Goal: Transaction & Acquisition: Book appointment/travel/reservation

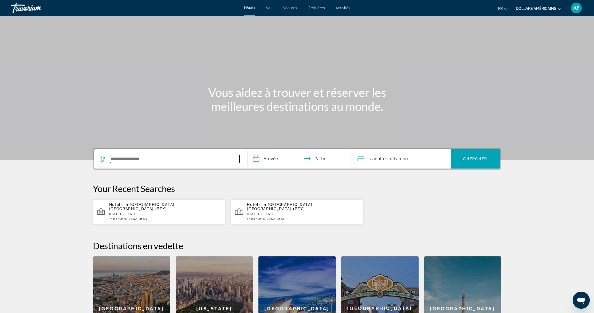
click at [158, 160] on input "Widget de recherche" at bounding box center [175, 159] width 130 height 8
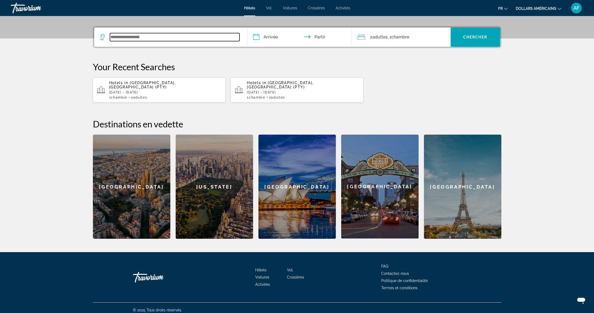
scroll to position [122, 0]
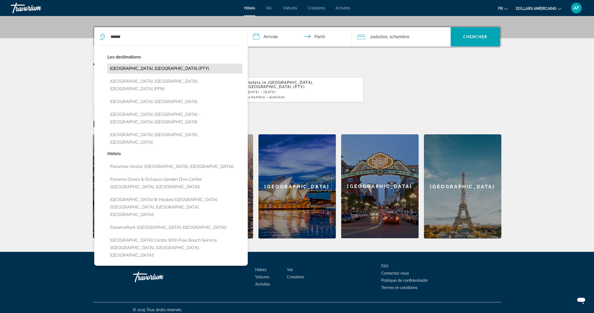
click at [171, 69] on button "[GEOGRAPHIC_DATA], [GEOGRAPHIC_DATA] (PTY)" at bounding box center [174, 69] width 135 height 10
type input "**********"
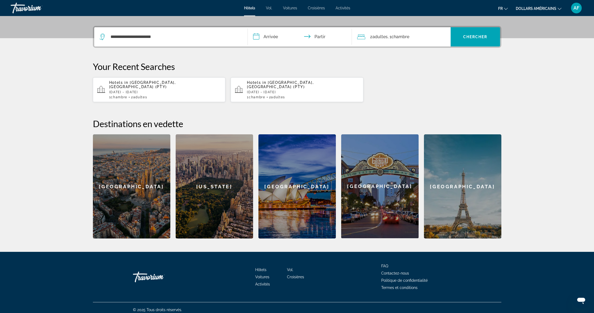
click at [270, 38] on input "**********" at bounding box center [301, 37] width 106 height 21
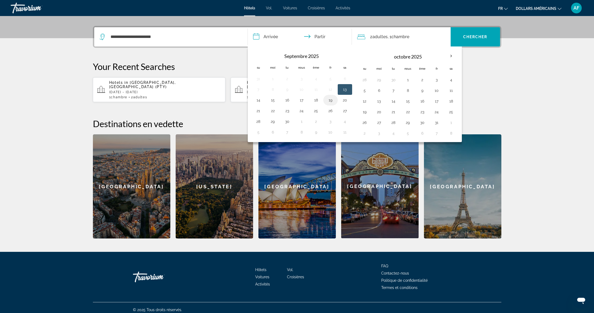
click at [330, 100] on button "19" at bounding box center [330, 99] width 9 height 7
click at [343, 110] on button "27" at bounding box center [345, 110] width 9 height 7
type input "**********"
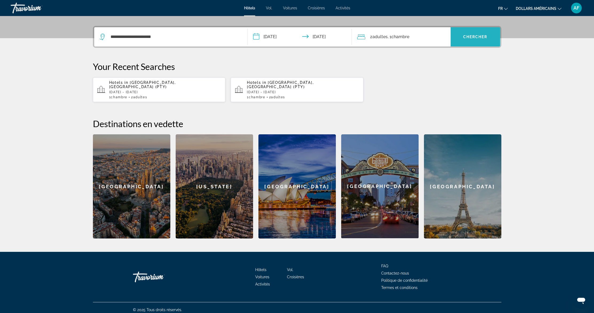
click at [482, 39] on span "Widget de recherche" at bounding box center [475, 36] width 49 height 13
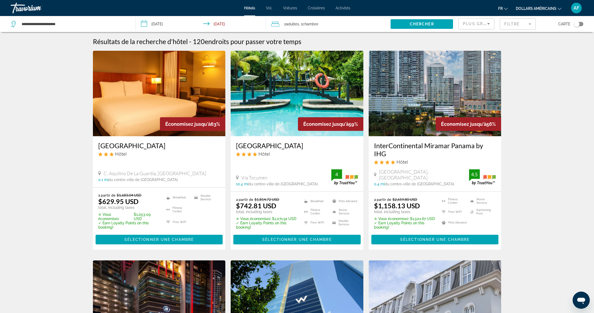
click at [488, 24] on icon "Sort by" at bounding box center [489, 24] width 6 height 6
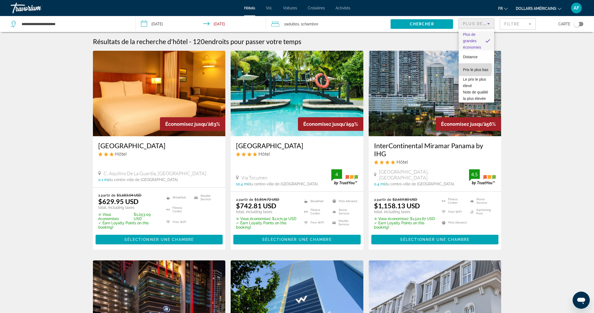
click at [474, 68] on font "Prix ​​le plus bas" at bounding box center [475, 70] width 25 height 4
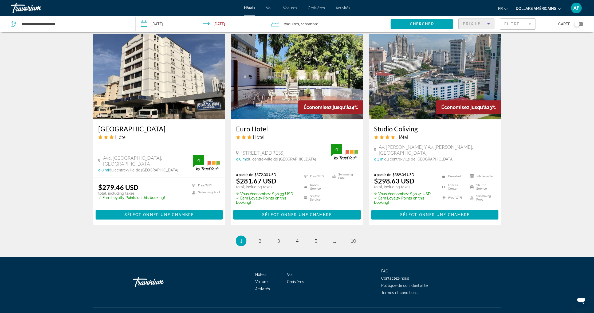
scroll to position [616, 0]
click at [260, 238] on span "2" at bounding box center [260, 241] width 3 height 6
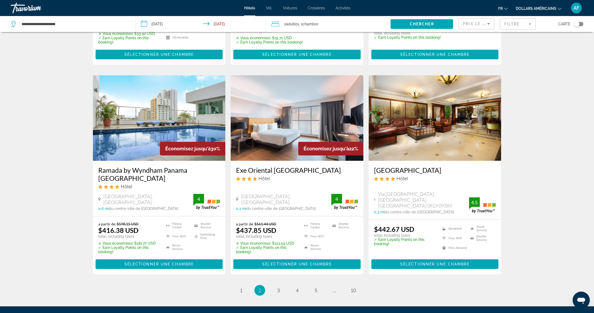
scroll to position [599, 0]
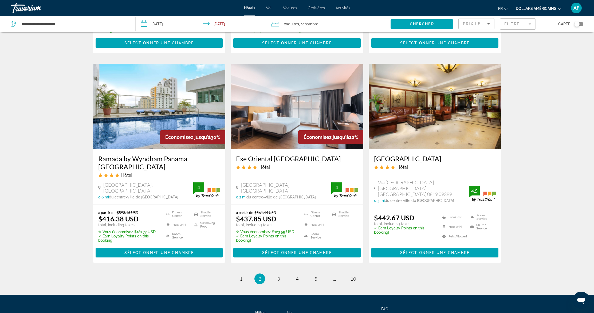
click at [437, 101] on img "Contenu principal" at bounding box center [435, 106] width 133 height 85
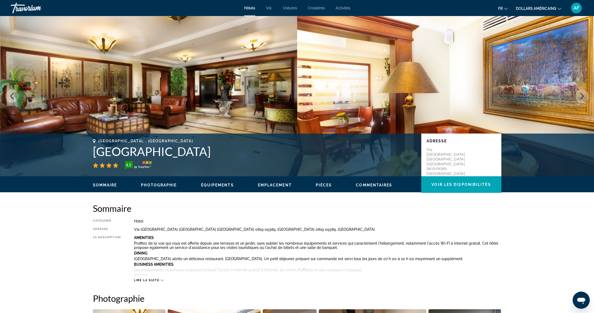
click at [581, 95] on icon "Next image" at bounding box center [582, 96] width 6 height 6
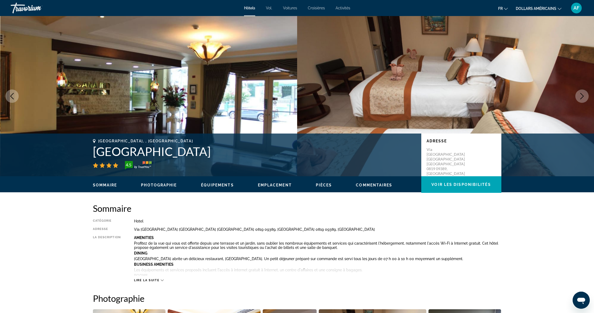
click at [582, 96] on icon "Next image" at bounding box center [582, 96] width 6 height 6
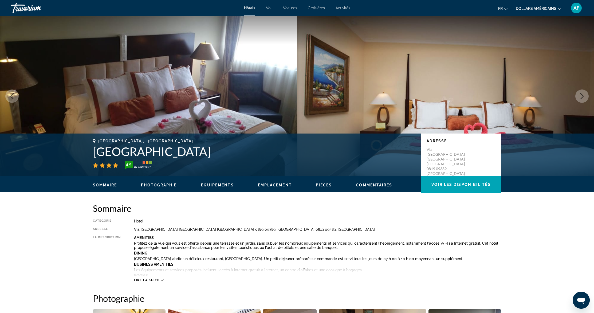
click at [582, 97] on icon "Next image" at bounding box center [582, 96] width 6 height 6
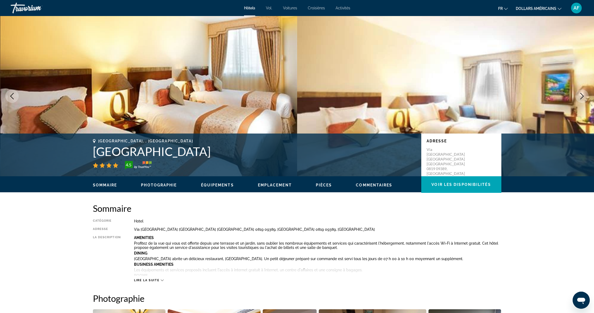
click at [582, 97] on icon "Next image" at bounding box center [582, 96] width 6 height 6
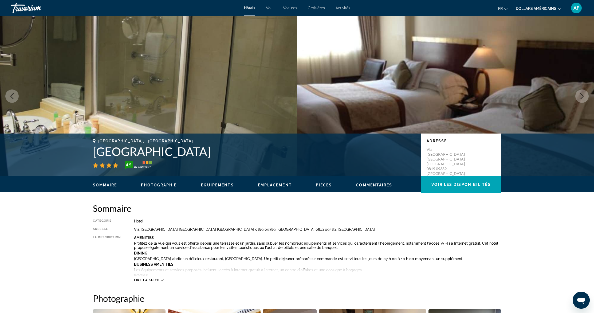
click at [582, 97] on icon "Next image" at bounding box center [582, 96] width 6 height 6
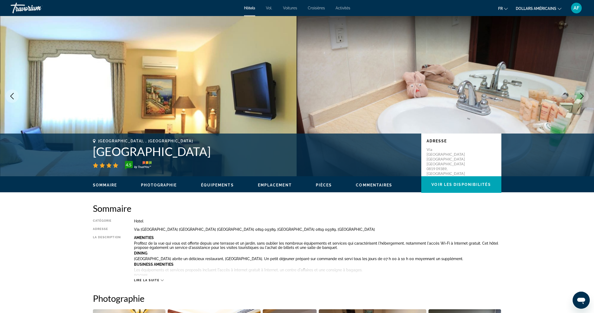
click at [551, 10] on font "dollars américains" at bounding box center [536, 8] width 41 height 4
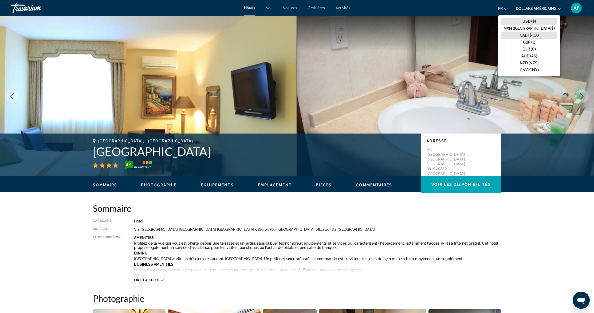
click at [539, 33] on font "CAD ($ CA)" at bounding box center [529, 35] width 19 height 4
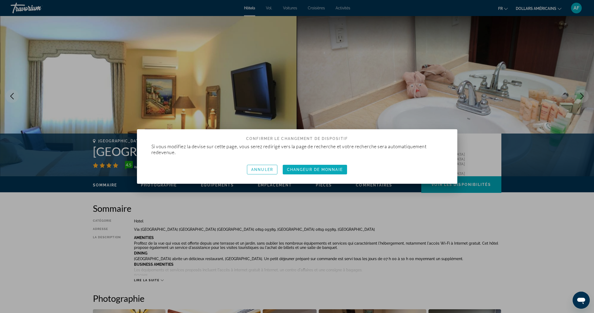
click at [315, 170] on font "Changeur de monnaie" at bounding box center [315, 169] width 56 height 4
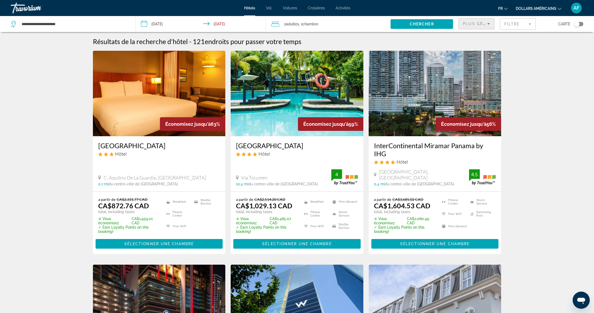
click at [482, 23] on span "Plus grandes économies" at bounding box center [495, 24] width 64 height 4
click at [474, 68] on font "Prix ​​le plus bas" at bounding box center [475, 70] width 25 height 4
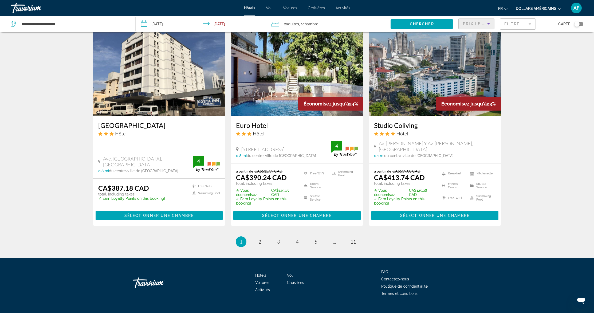
scroll to position [12, 0]
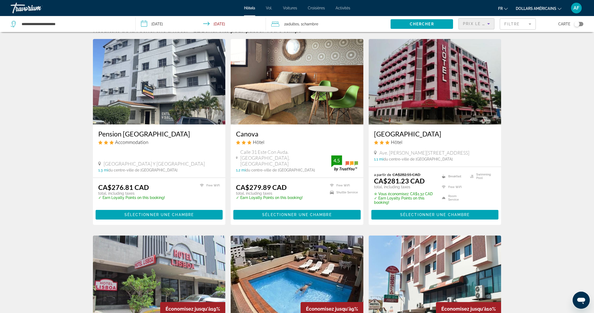
click at [480, 22] on span "Prix ​​le plus bas" at bounding box center [484, 24] width 42 height 4
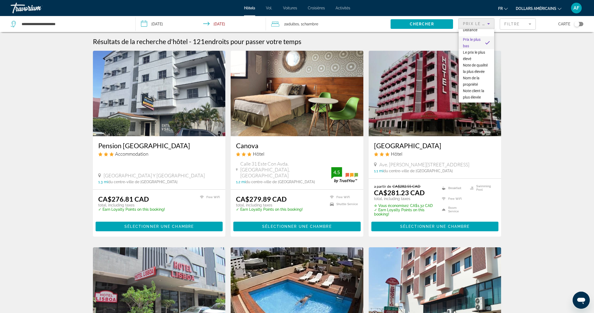
scroll to position [40, 0]
click at [469, 64] on font "Note de qualité la plus élevée" at bounding box center [475, 68] width 25 height 11
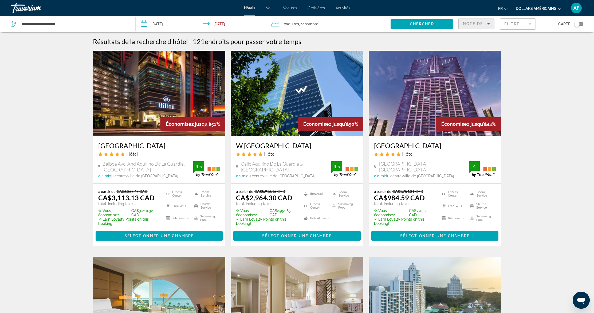
click at [484, 24] on span "Note de qualité la plus élevée" at bounding box center [503, 24] width 81 height 4
click at [472, 65] on font "Prix ​​le plus bas" at bounding box center [475, 63] width 25 height 4
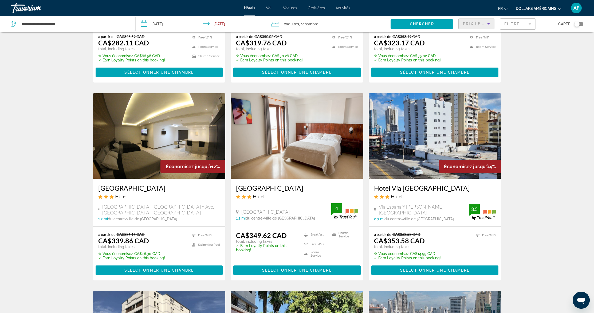
scroll to position [621, 0]
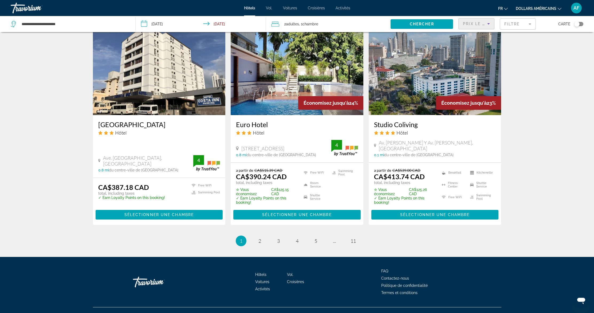
click at [417, 88] on img "Contenu principal" at bounding box center [435, 72] width 133 height 85
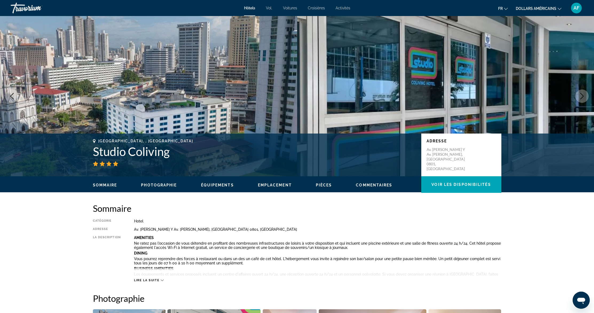
click at [582, 95] on icon "Next image" at bounding box center [582, 96] width 6 height 6
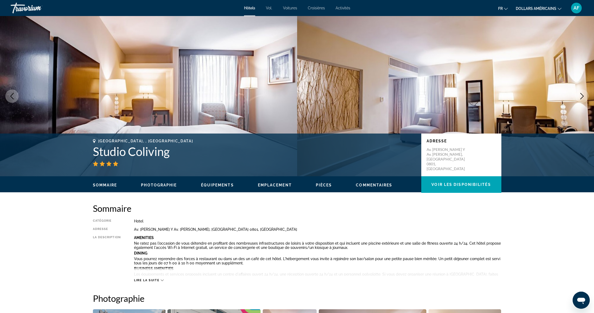
click at [582, 96] on icon "Next image" at bounding box center [582, 96] width 6 height 6
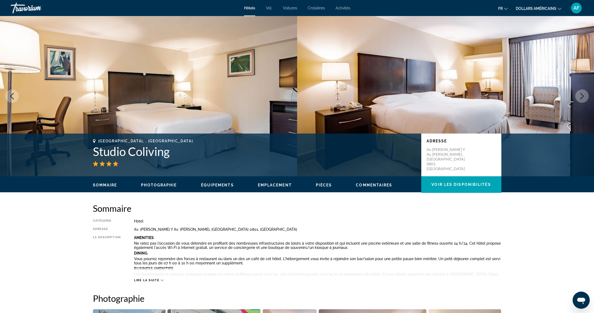
click at [582, 96] on icon "Next image" at bounding box center [582, 96] width 6 height 6
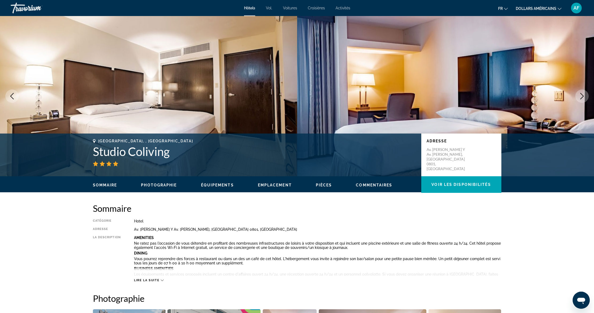
click at [582, 96] on icon "Next image" at bounding box center [582, 96] width 6 height 6
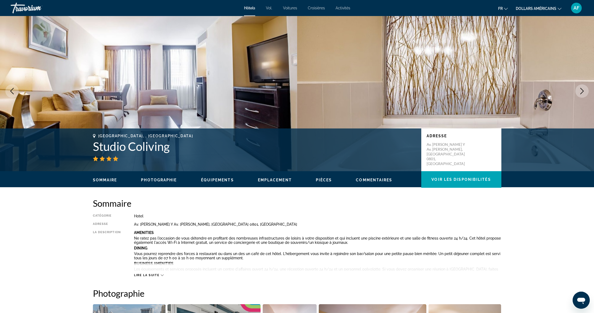
scroll to position [10, 0]
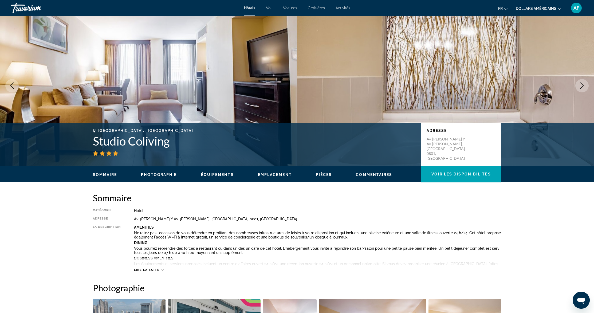
click at [558, 7] on icon "Changer de devise" at bounding box center [560, 9] width 4 height 4
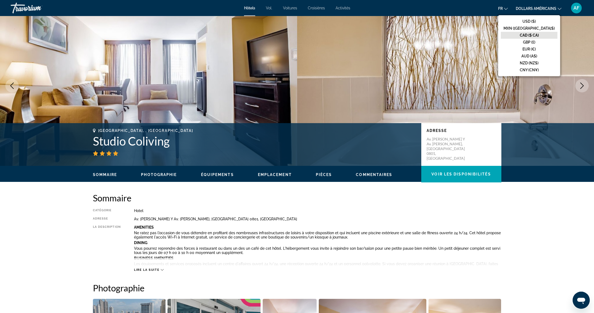
click at [539, 35] on font "CAD ($ CA)" at bounding box center [529, 35] width 19 height 4
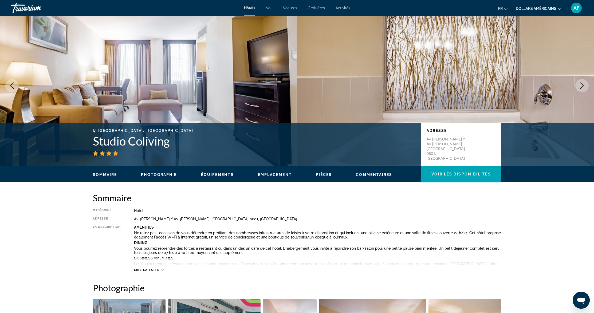
click at [517, 7] on font "dollars américains" at bounding box center [536, 8] width 41 height 4
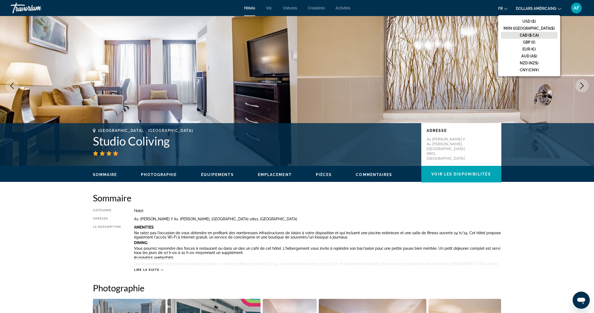
click at [539, 35] on font "CAD ($ CA)" at bounding box center [529, 35] width 19 height 4
click at [543, 35] on img "Contenu principal" at bounding box center [445, 86] width 297 height 160
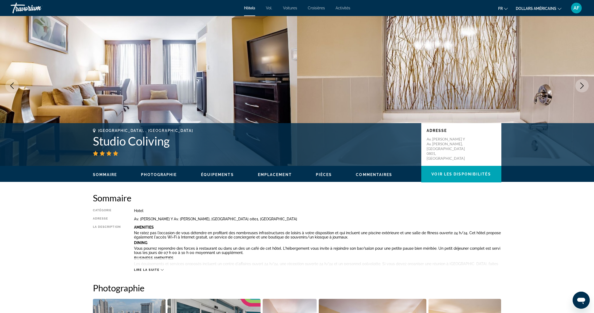
click at [556, 11] on button "dollars américains USD ($) MXN ([GEOGRAPHIC_DATA]$) CAD ($ CA) GBP (£) EUR (€) …" at bounding box center [539, 9] width 46 height 8
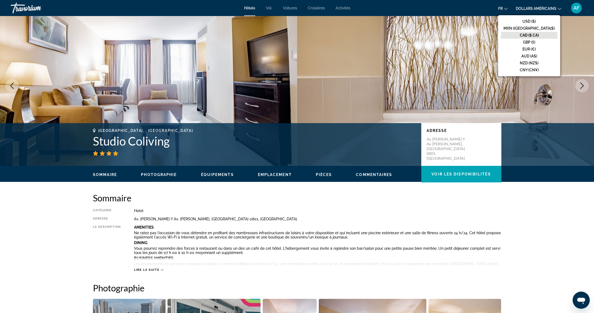
click at [556, 11] on button "dollars américains USD ($) MXN ([GEOGRAPHIC_DATA]$) CAD ($ CA) GBP (£) EUR (€) …" at bounding box center [539, 9] width 46 height 8
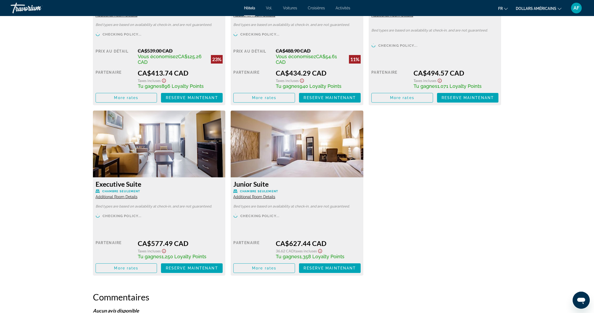
scroll to position [719, 0]
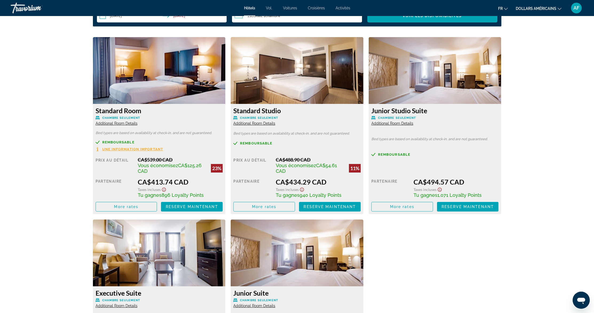
click at [127, 148] on span "Une information important" at bounding box center [132, 148] width 61 height 3
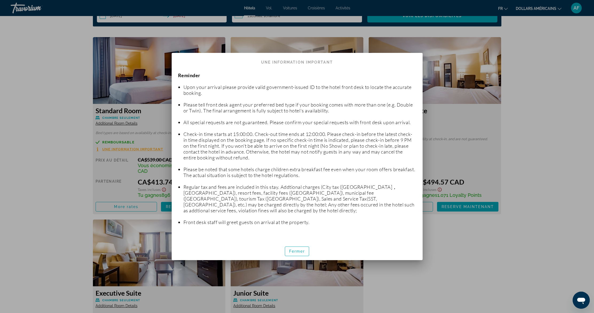
scroll to position [0, 0]
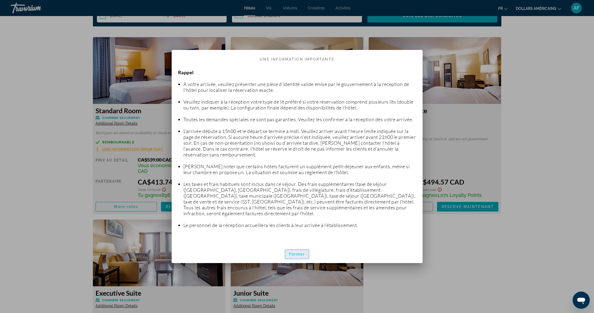
click at [301, 252] on font "Fermer" at bounding box center [297, 254] width 16 height 4
click at [301, 252] on img "Contenu principal" at bounding box center [297, 253] width 133 height 67
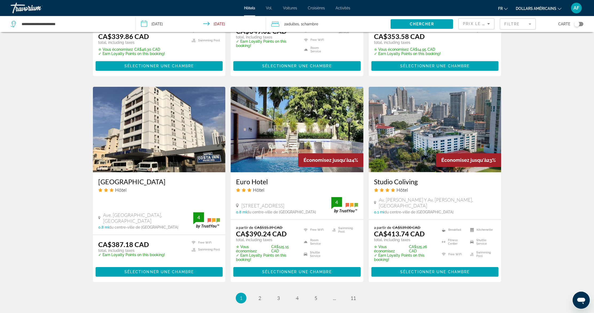
scroll to position [621, 0]
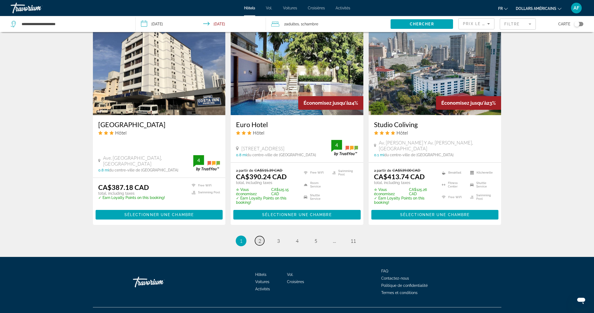
click at [259, 238] on span "2" at bounding box center [260, 241] width 3 height 6
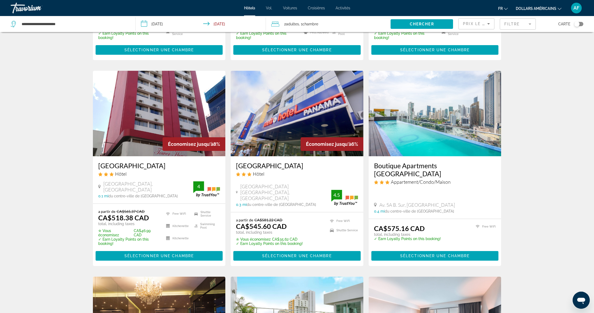
scroll to position [648, 0]
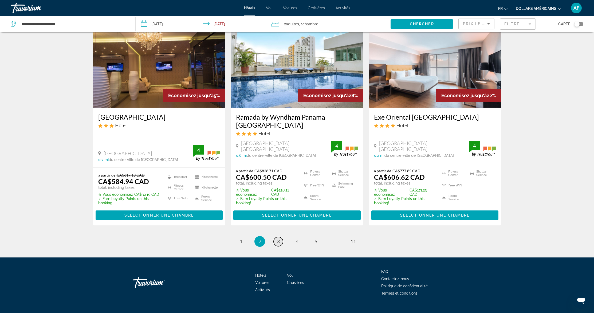
click at [277, 239] on span "3" at bounding box center [278, 242] width 3 height 6
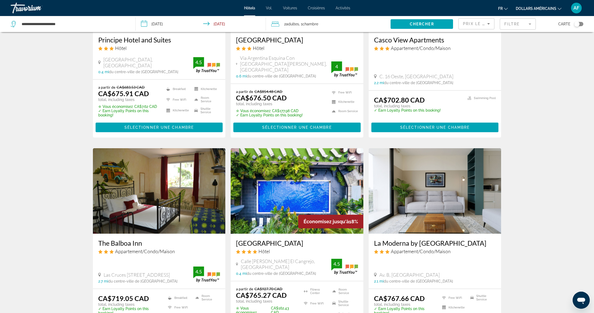
scroll to position [621, 0]
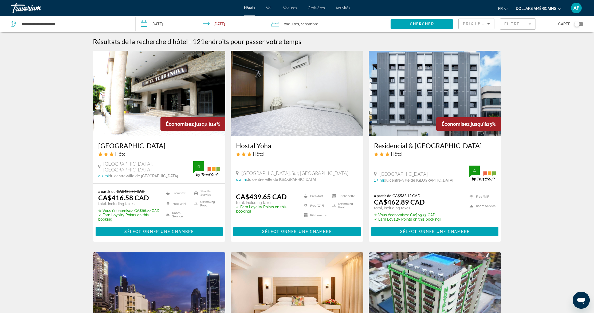
click at [487, 21] on icon "Sort by" at bounding box center [489, 24] width 6 height 6
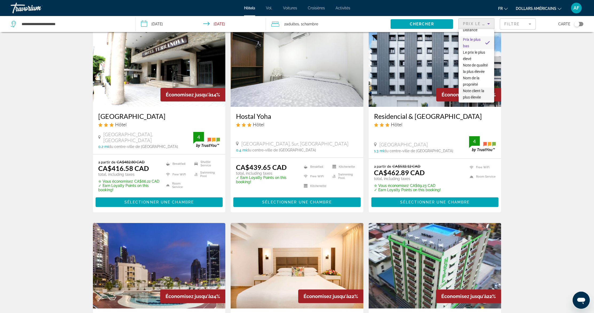
scroll to position [58, 0]
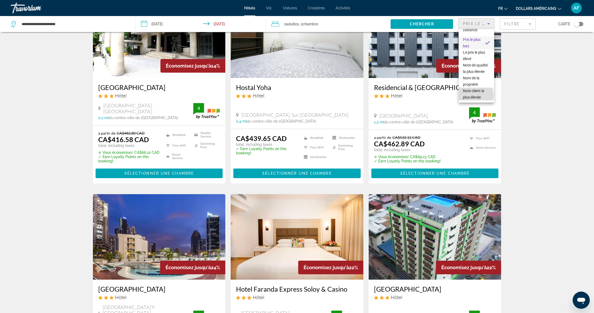
click at [476, 96] on font "Note client la plus élevée" at bounding box center [473, 94] width 21 height 11
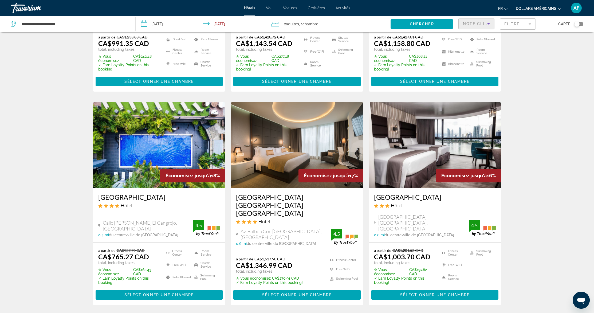
scroll to position [656, 0]
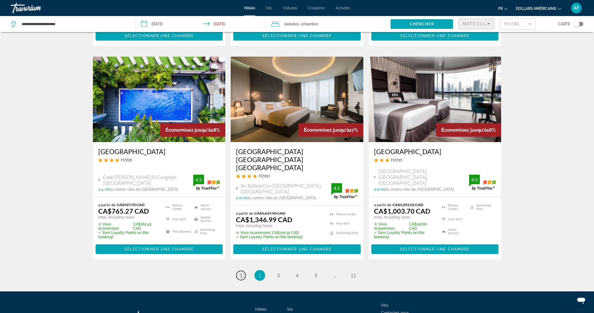
click at [240, 272] on span "1" at bounding box center [241, 275] width 3 height 6
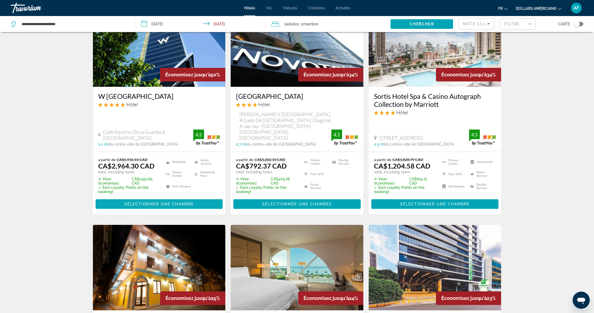
scroll to position [679, 0]
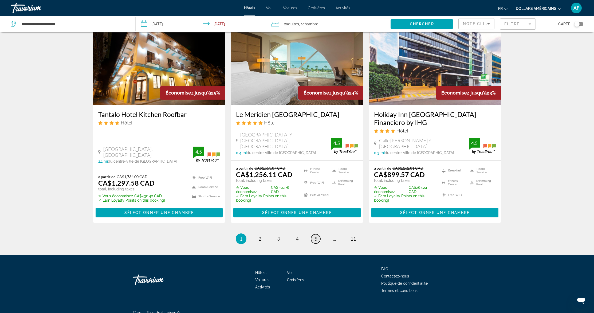
click at [315, 236] on span "5" at bounding box center [316, 239] width 3 height 6
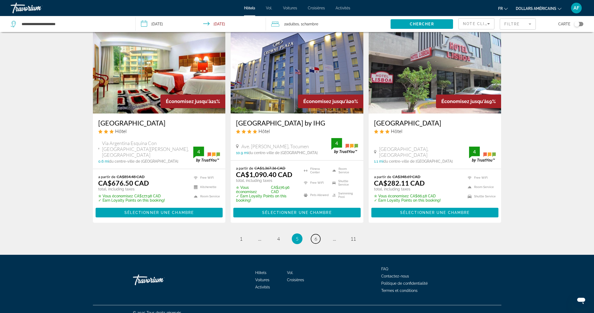
scroll to position [655, 0]
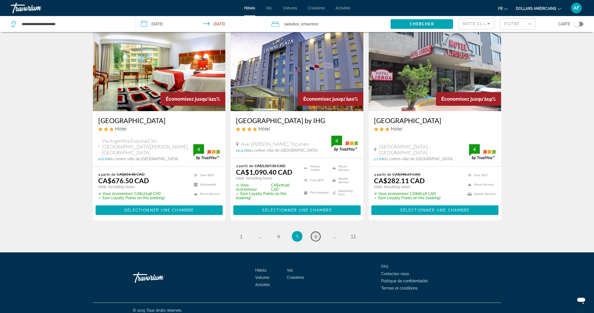
click at [316, 233] on span "6" at bounding box center [316, 236] width 3 height 6
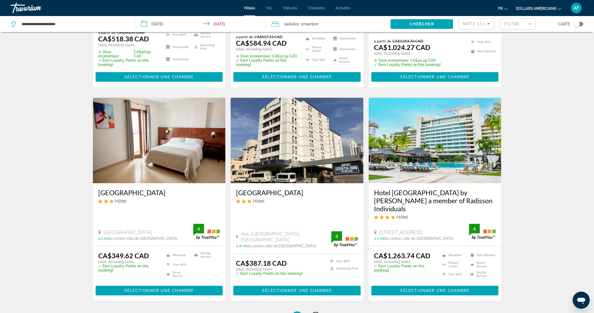
scroll to position [575, 0]
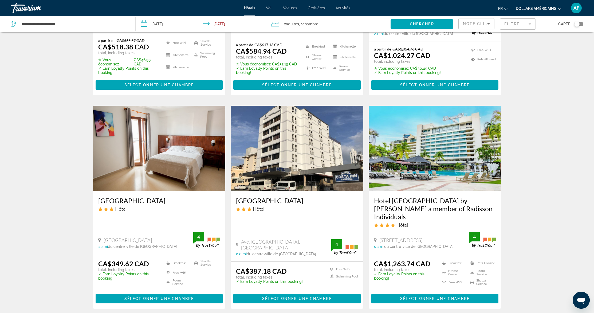
click at [162, 110] on img "Contenu principal" at bounding box center [159, 148] width 133 height 85
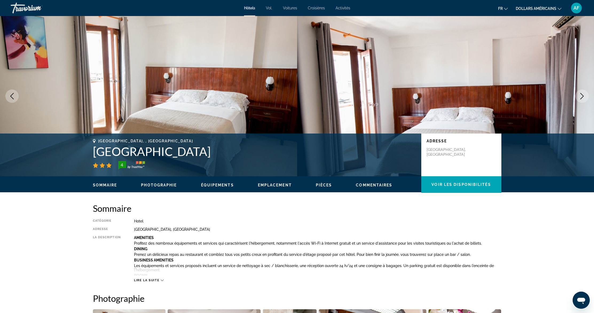
click at [584, 96] on icon "Next image" at bounding box center [582, 96] width 6 height 6
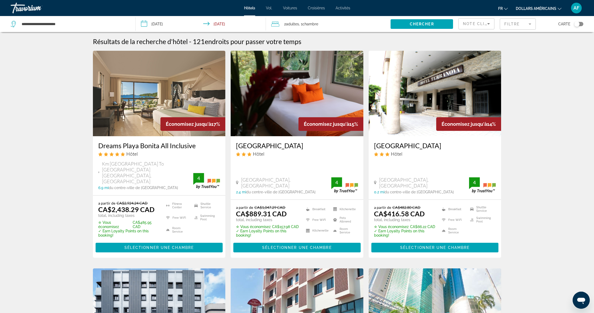
click at [479, 21] on div "Note client la plus élevée" at bounding box center [475, 24] width 24 height 6
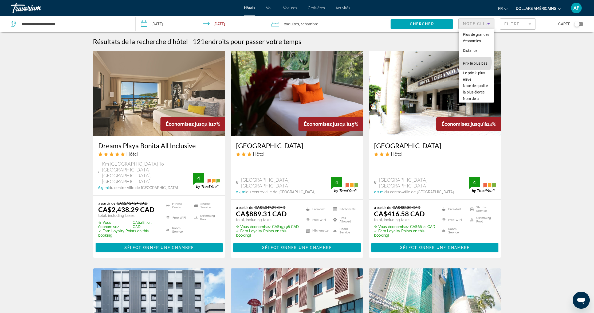
click at [474, 67] on span "Prix ​​le plus bas" at bounding box center [475, 63] width 25 height 6
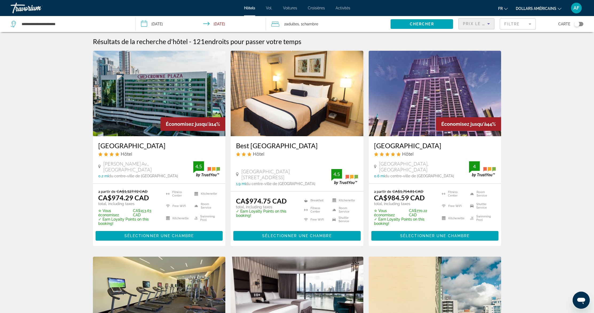
click at [476, 24] on span "Prix ​​le plus bas" at bounding box center [484, 24] width 42 height 4
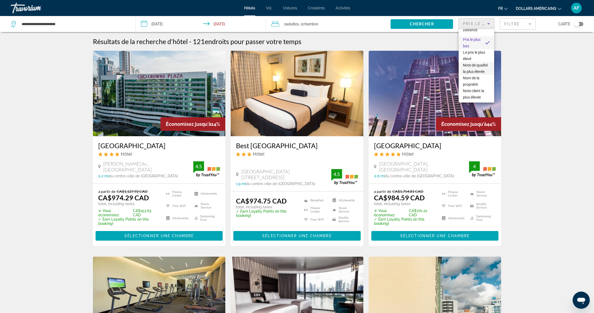
click at [472, 70] on span "Note de qualité la plus élevée" at bounding box center [476, 68] width 27 height 13
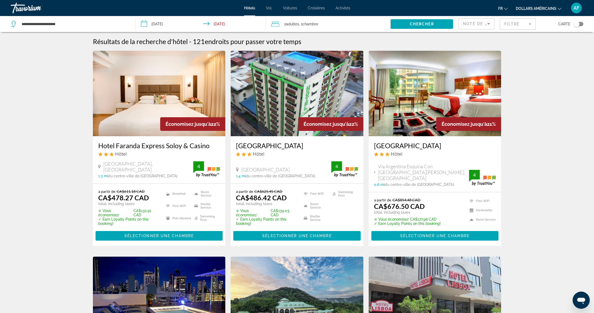
click at [309, 85] on img "Contenu principal" at bounding box center [297, 93] width 133 height 85
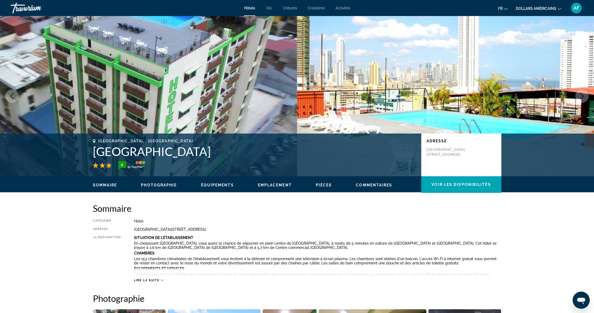
click at [582, 95] on icon "Next image" at bounding box center [582, 96] width 6 height 6
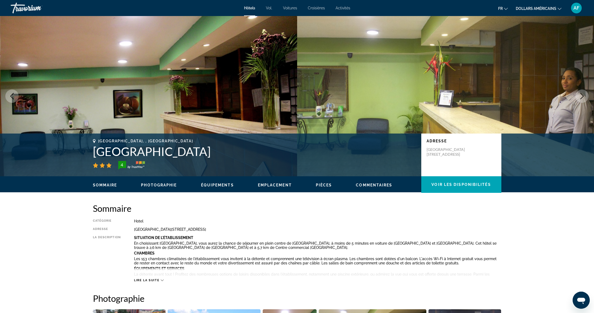
click at [582, 95] on icon "Next image" at bounding box center [582, 96] width 6 height 6
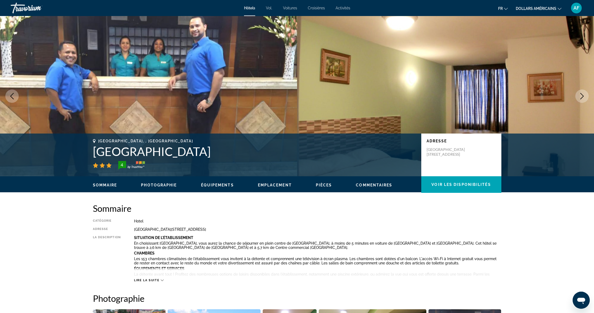
click at [582, 95] on icon "Next image" at bounding box center [582, 96] width 6 height 6
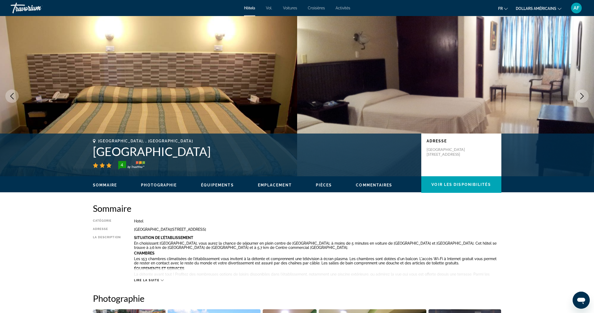
click at [582, 96] on icon "Next image" at bounding box center [582, 96] width 6 height 6
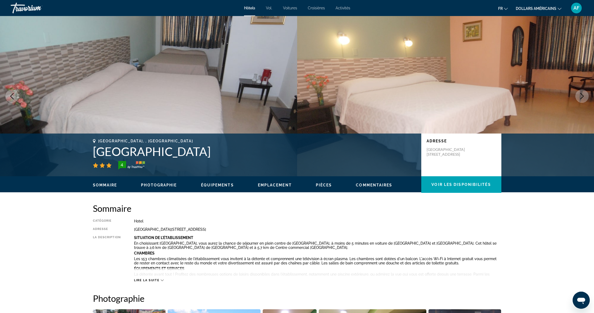
click at [582, 96] on icon "Next image" at bounding box center [582, 96] width 6 height 6
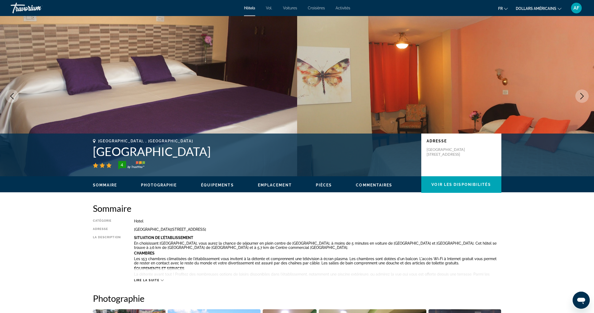
click at [582, 96] on icon "Next image" at bounding box center [582, 96] width 6 height 6
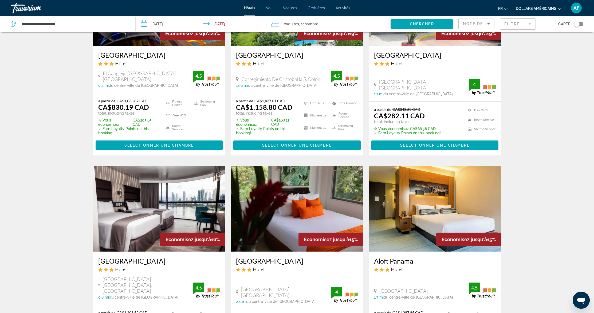
scroll to position [357, 0]
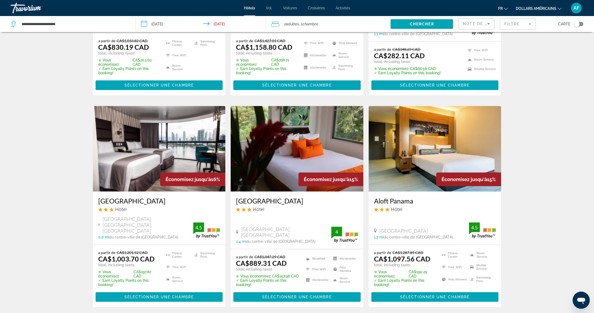
click at [188, 142] on img "Contenu principal" at bounding box center [159, 148] width 133 height 85
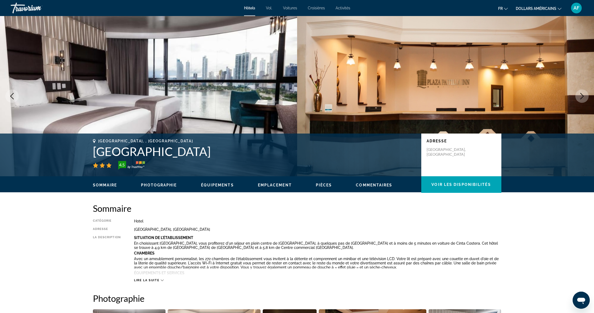
click at [582, 96] on icon "Next image" at bounding box center [582, 96] width 6 height 6
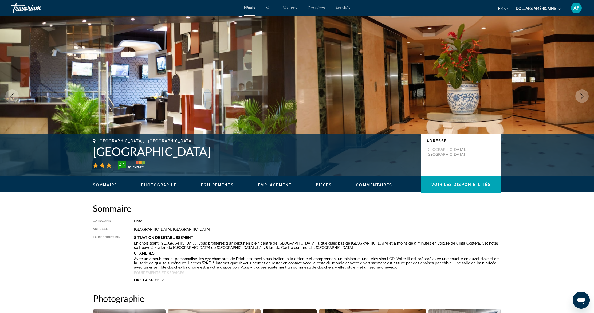
click at [582, 96] on icon "Next image" at bounding box center [582, 96] width 6 height 6
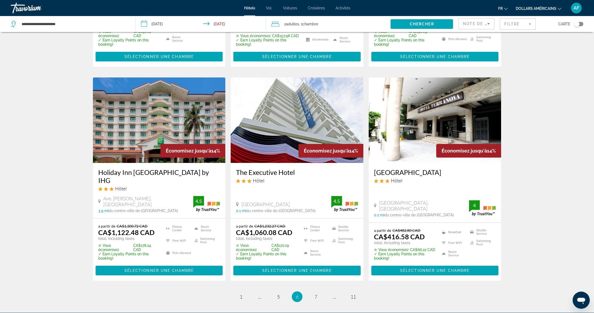
scroll to position [647, 0]
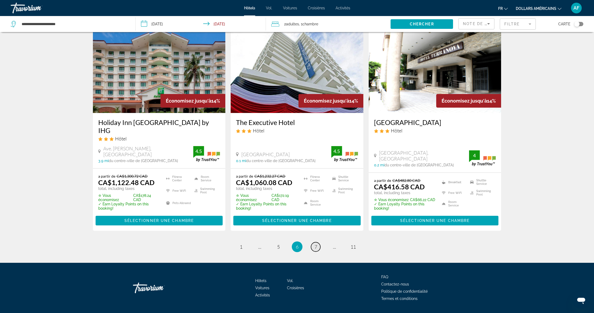
click at [315, 244] on span "7" at bounding box center [316, 247] width 3 height 6
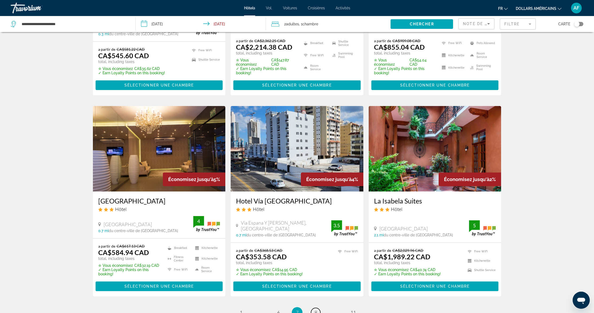
scroll to position [633, 0]
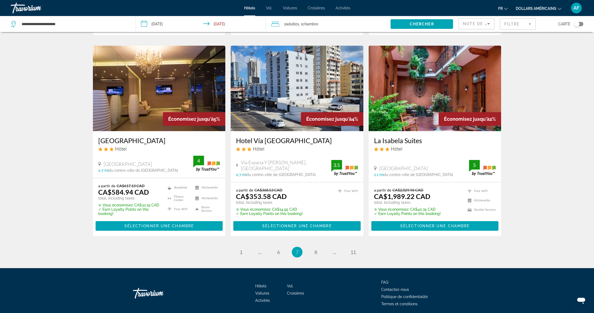
click at [309, 247] on ul "7 / 11 page 1 page ... page 6 You're on page 7 page 8 page ... page 11" at bounding box center [297, 252] width 409 height 11
click at [315, 249] on span "8" at bounding box center [316, 252] width 3 height 6
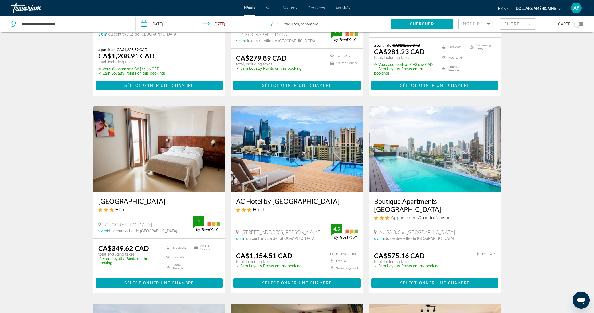
scroll to position [353, 0]
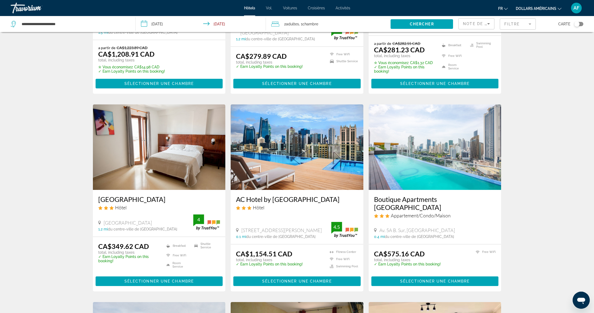
click at [446, 151] on img "Contenu principal" at bounding box center [435, 146] width 133 height 85
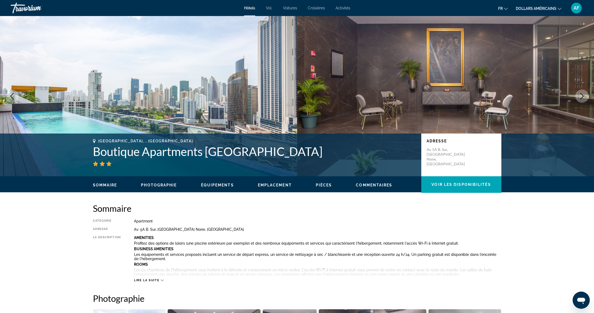
click at [581, 96] on icon "Next image" at bounding box center [582, 96] width 6 height 6
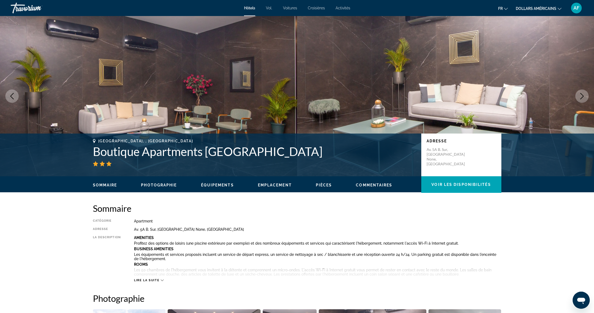
click at [581, 95] on icon "Next image" at bounding box center [582, 96] width 6 height 6
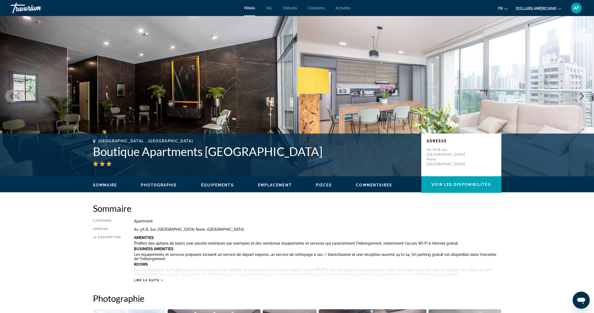
click at [581, 95] on icon "Next image" at bounding box center [582, 96] width 6 height 6
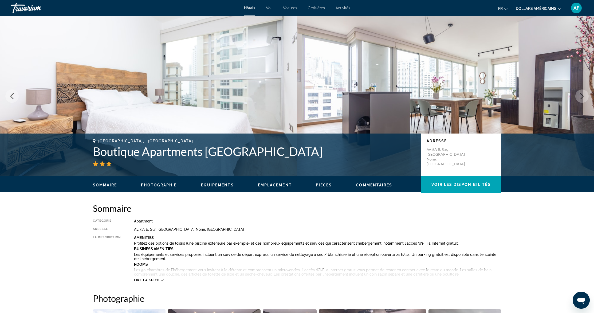
click at [583, 94] on icon "Next image" at bounding box center [582, 96] width 6 height 6
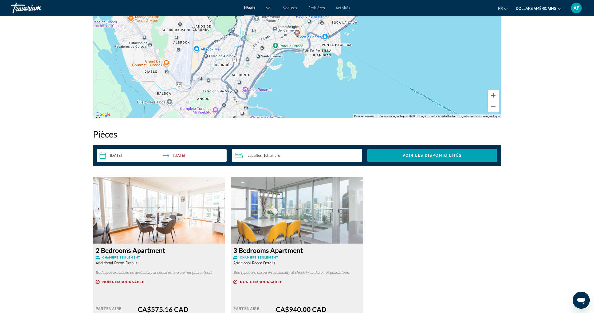
scroll to position [662, 0]
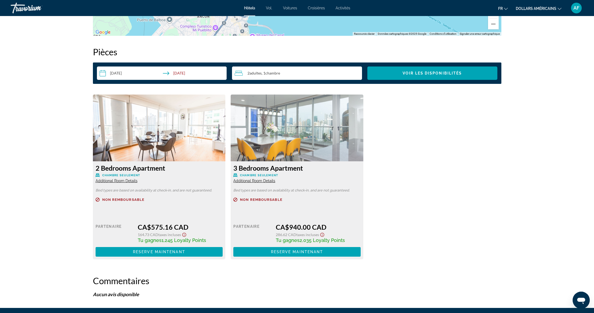
click at [185, 235] on icon "Show Taxes and Fees disclaimer" at bounding box center [184, 235] width 4 height 4
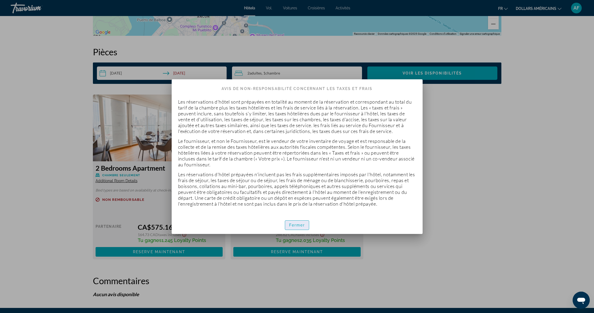
click at [298, 225] on font "Fermer" at bounding box center [297, 225] width 16 height 4
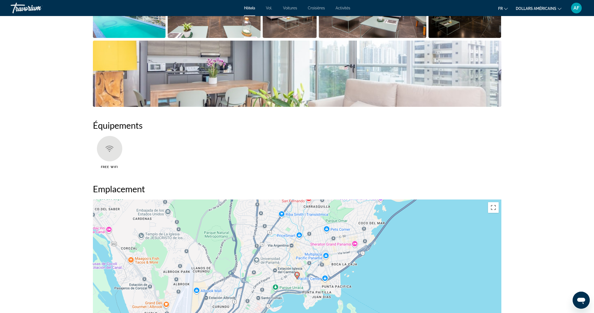
scroll to position [128, 0]
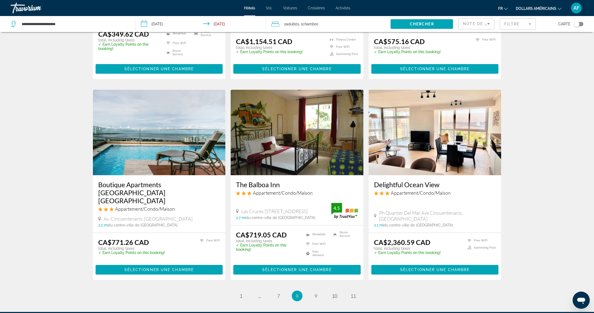
scroll to position [568, 0]
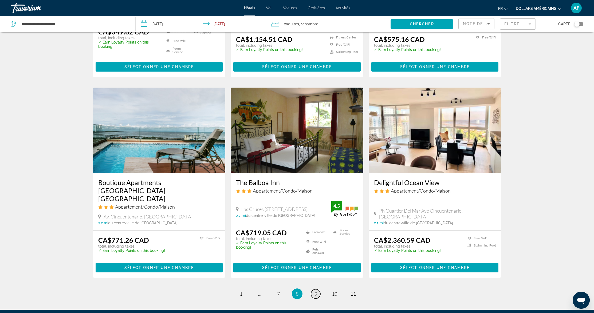
click at [315, 291] on span "9" at bounding box center [316, 294] width 3 height 6
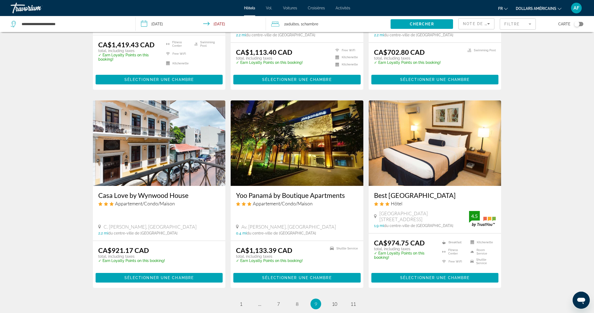
scroll to position [534, 0]
click at [180, 134] on img "Contenu principal" at bounding box center [159, 142] width 133 height 85
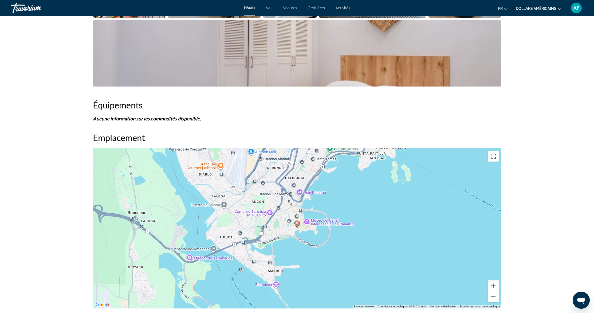
scroll to position [395, 0]
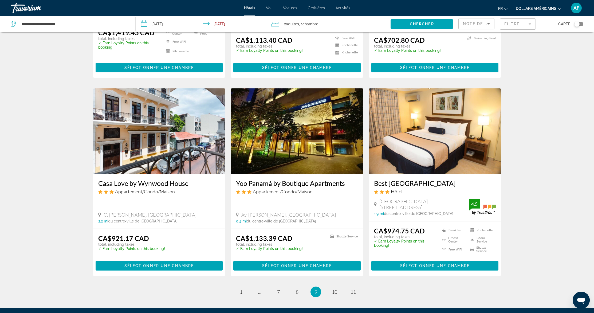
scroll to position [590, 0]
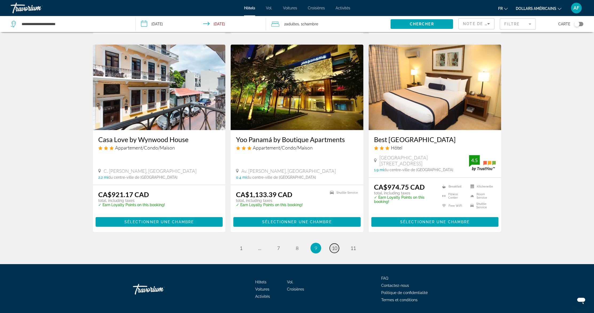
click at [336, 245] on span "10" at bounding box center [334, 248] width 5 height 6
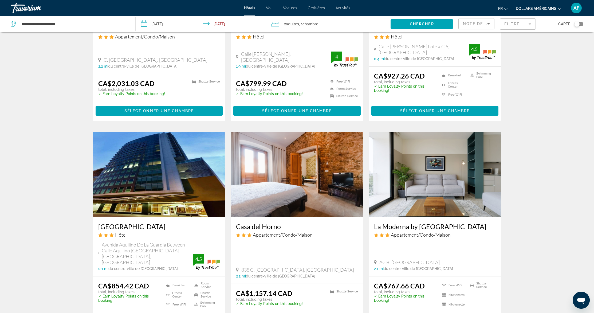
scroll to position [356, 0]
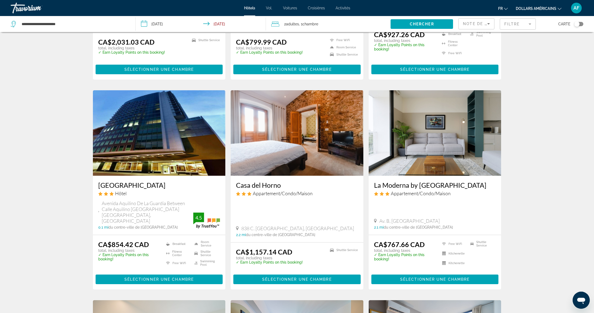
click at [160, 142] on img "Contenu principal" at bounding box center [159, 132] width 133 height 85
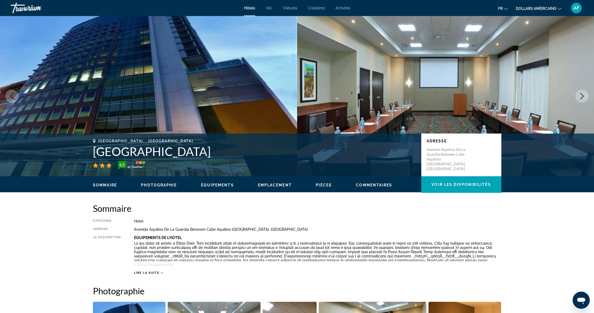
click at [583, 97] on icon "Next image" at bounding box center [582, 96] width 3 height 6
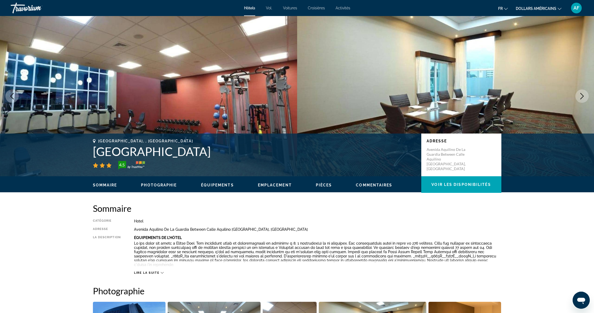
click at [581, 95] on icon "Next image" at bounding box center [582, 96] width 6 height 6
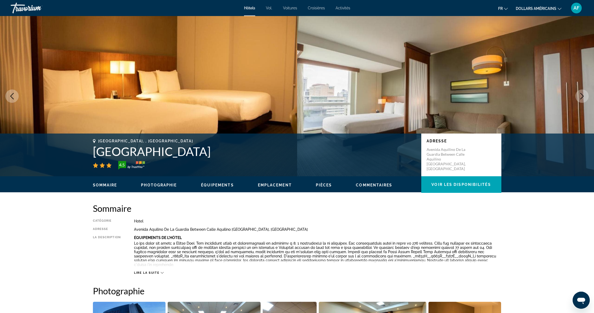
click at [582, 96] on icon "Next image" at bounding box center [582, 96] width 6 height 6
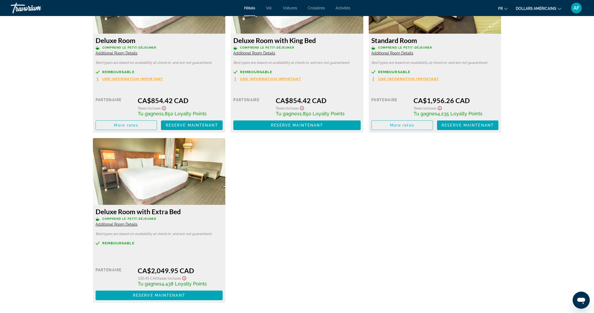
scroll to position [781, 0]
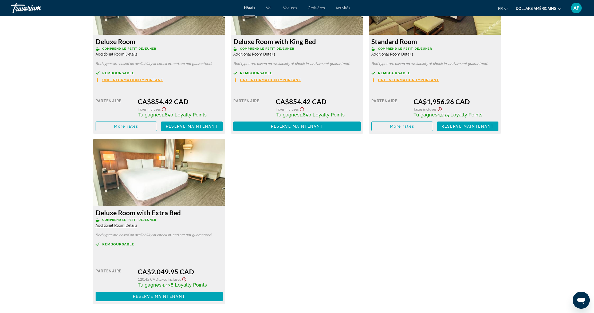
click at [127, 78] on span "Une information important" at bounding box center [132, 79] width 61 height 3
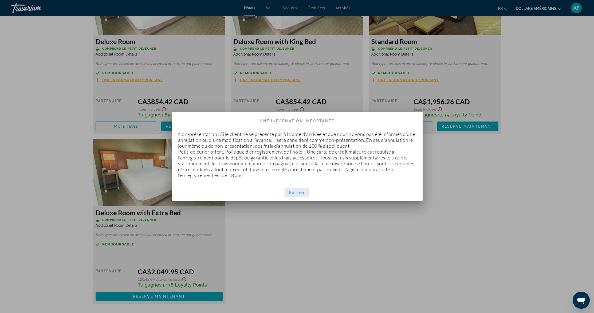
click at [298, 191] on font "Fermer" at bounding box center [297, 192] width 16 height 4
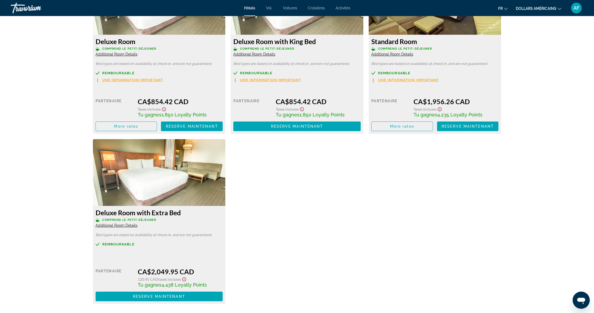
click at [163, 107] on icon "Show Taxes and Fees disclaimer" at bounding box center [164, 109] width 6 height 5
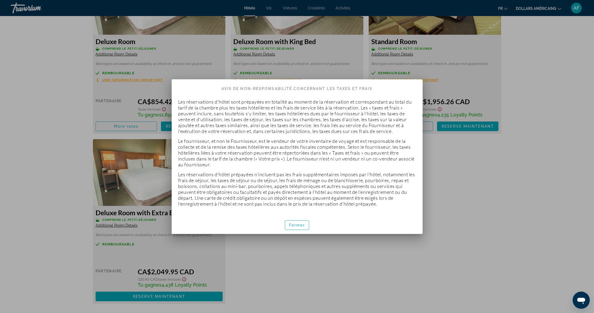
click at [163, 103] on div at bounding box center [297, 156] width 594 height 313
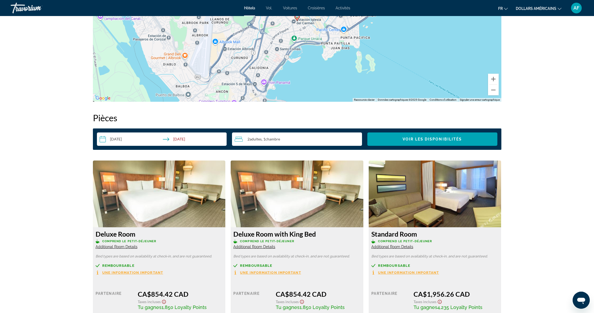
scroll to position [604, 0]
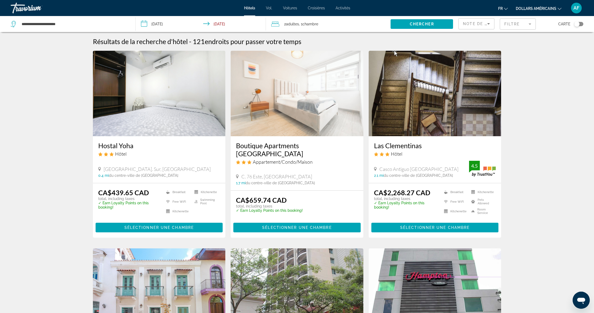
click at [294, 99] on img "Contenu principal" at bounding box center [297, 93] width 133 height 85
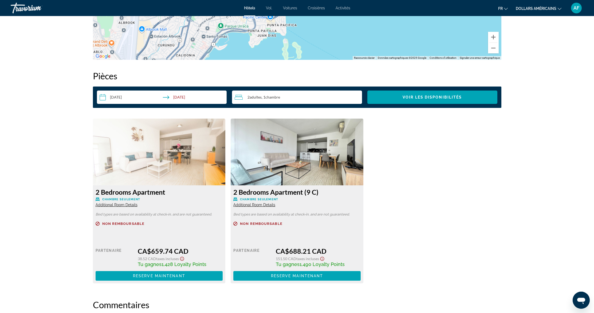
scroll to position [626, 0]
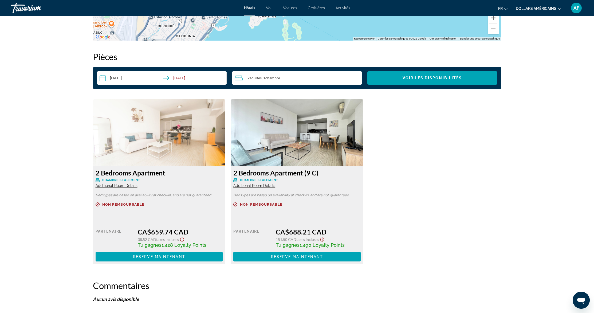
click at [161, 128] on img "Contenu principal" at bounding box center [159, 132] width 133 height 67
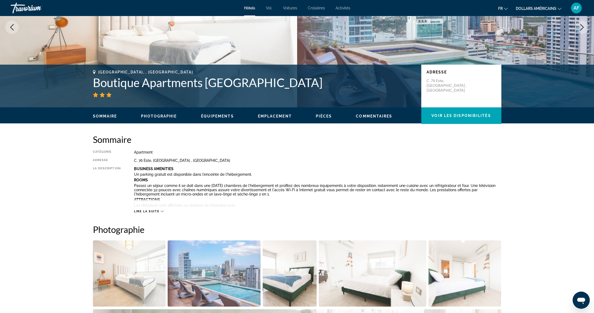
scroll to position [28, 0]
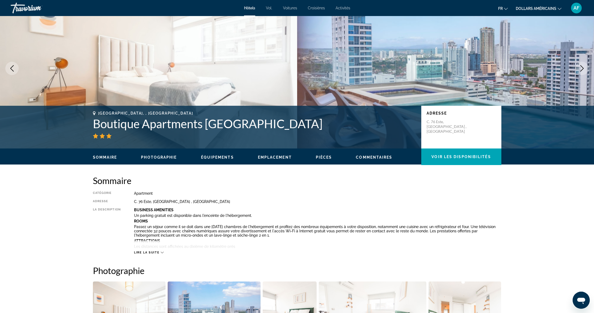
click at [149, 252] on span "Lire la suite" at bounding box center [146, 252] width 25 height 3
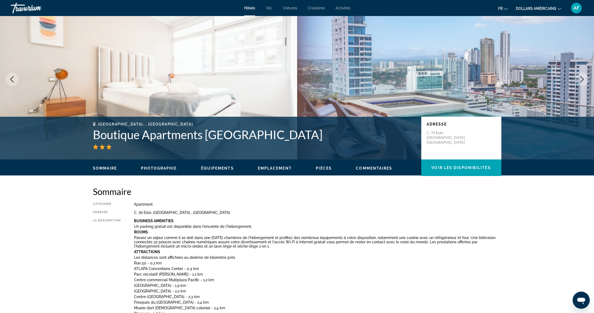
scroll to position [0, 0]
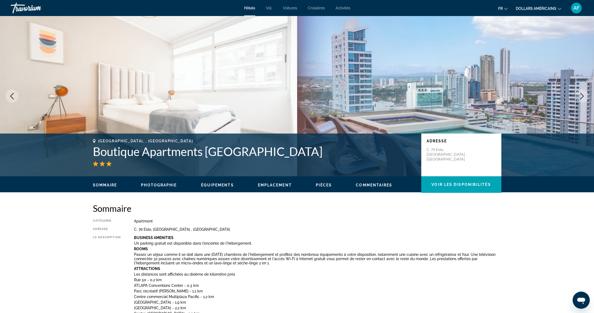
click at [584, 98] on icon "Next image" at bounding box center [582, 96] width 6 height 6
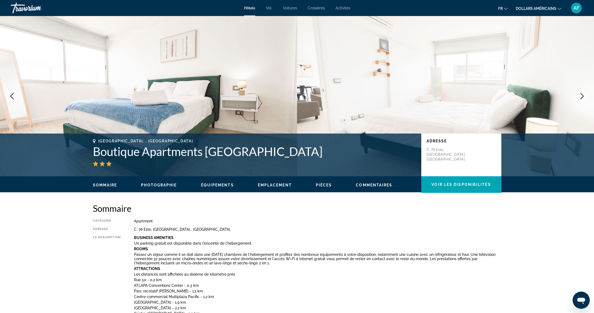
click at [580, 93] on icon "Next image" at bounding box center [582, 96] width 6 height 6
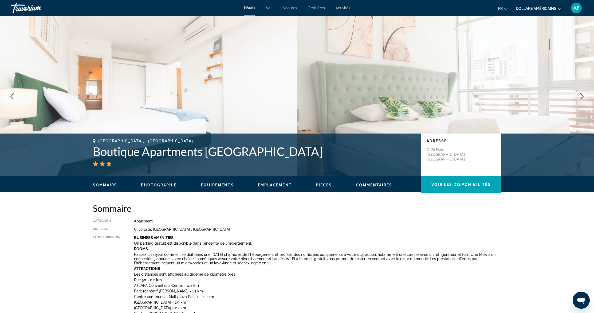
click at [580, 94] on icon "Next image" at bounding box center [582, 96] width 6 height 6
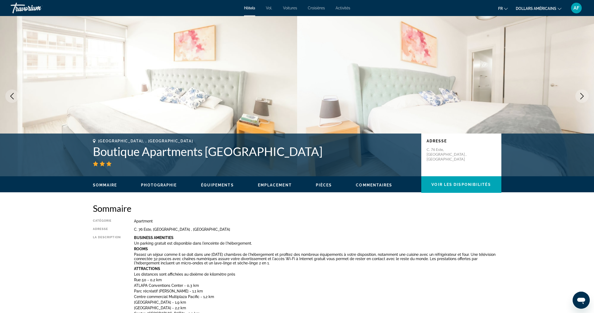
click at [580, 94] on icon "Next image" at bounding box center [582, 96] width 6 height 6
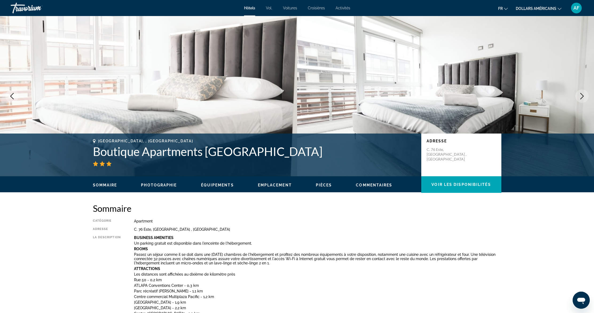
click at [580, 95] on icon "Next image" at bounding box center [582, 96] width 6 height 6
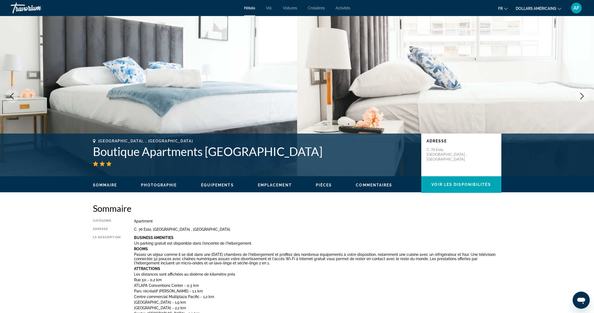
click at [580, 95] on icon "Next image" at bounding box center [582, 96] width 6 height 6
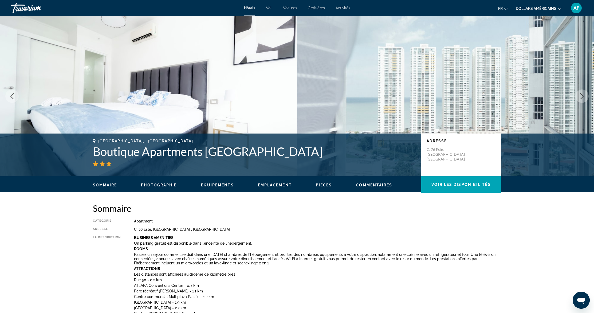
click at [582, 96] on icon "Next image" at bounding box center [582, 96] width 6 height 6
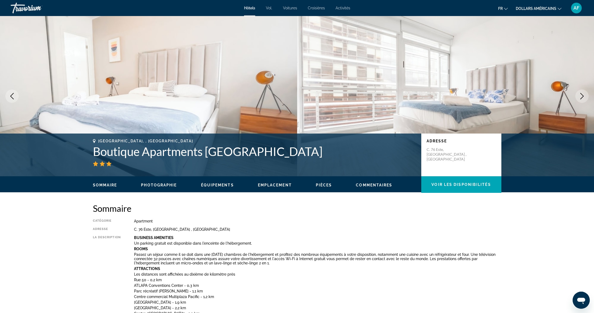
click at [582, 96] on icon "Next image" at bounding box center [582, 96] width 6 height 6
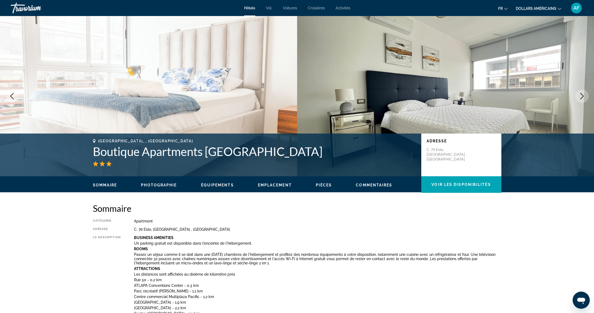
click at [582, 96] on icon "Next image" at bounding box center [582, 96] width 6 height 6
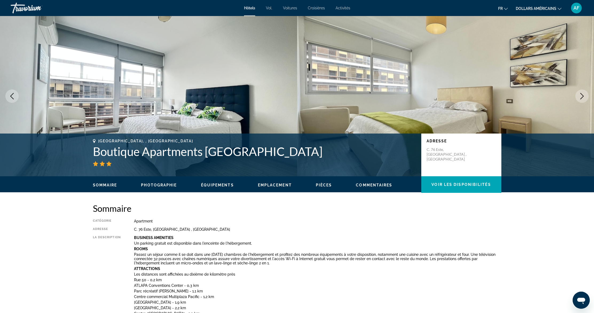
click at [582, 96] on icon "Next image" at bounding box center [582, 96] width 6 height 6
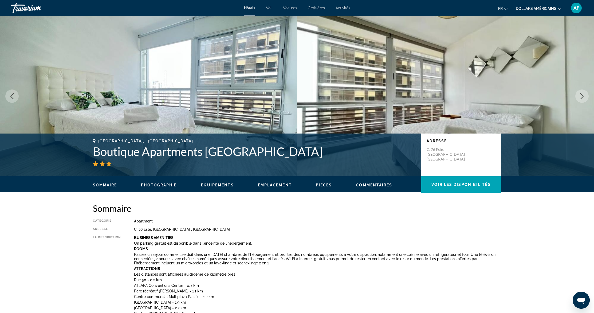
click at [582, 96] on icon "Next image" at bounding box center [582, 96] width 6 height 6
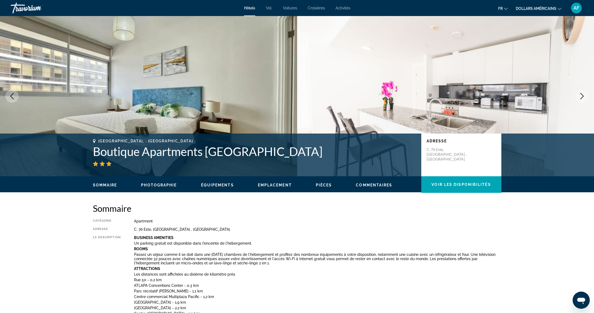
click at [581, 95] on icon "Next image" at bounding box center [582, 96] width 6 height 6
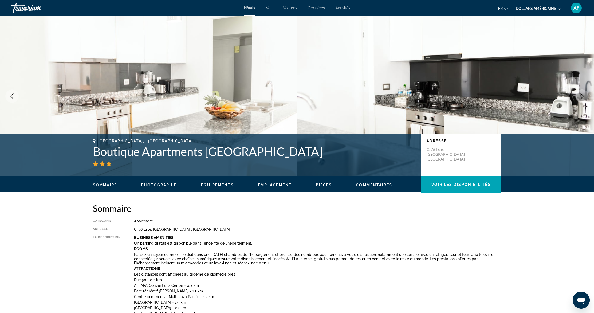
click at [580, 95] on icon "Next image" at bounding box center [582, 96] width 6 height 6
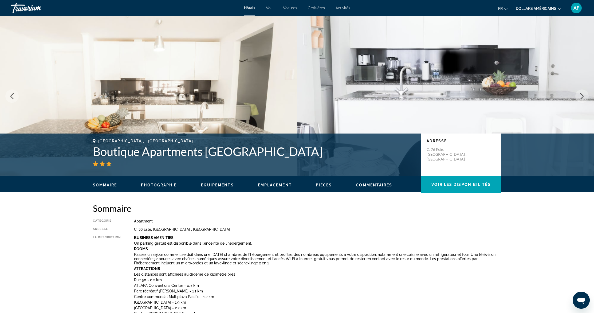
click at [580, 95] on icon "Next image" at bounding box center [582, 96] width 6 height 6
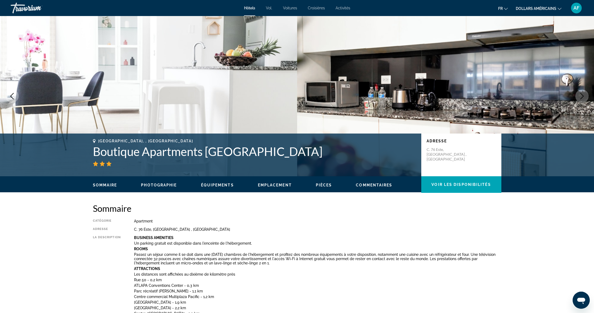
click at [580, 95] on icon "Next image" at bounding box center [582, 96] width 6 height 6
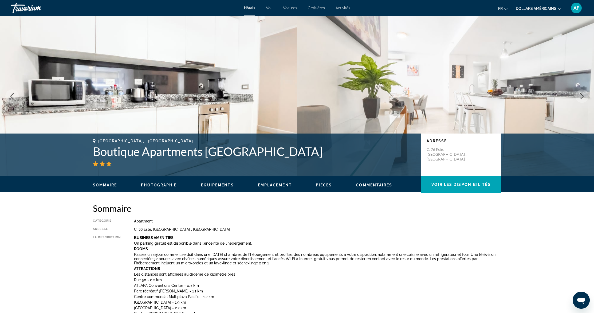
click at [580, 95] on icon "Next image" at bounding box center [582, 96] width 6 height 6
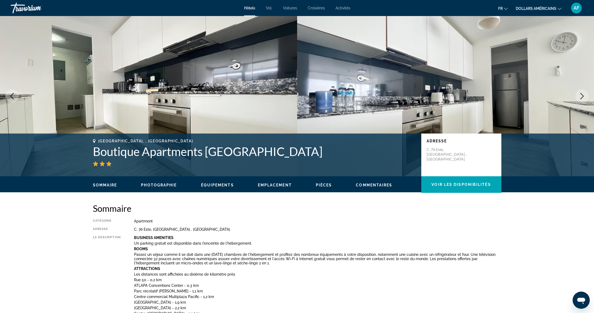
click at [580, 95] on icon "Next image" at bounding box center [582, 96] width 6 height 6
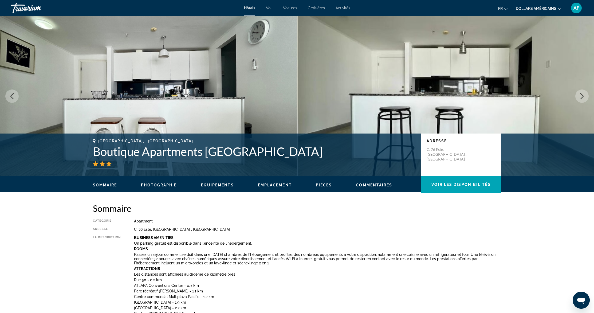
click at [580, 95] on icon "Next image" at bounding box center [582, 96] width 6 height 6
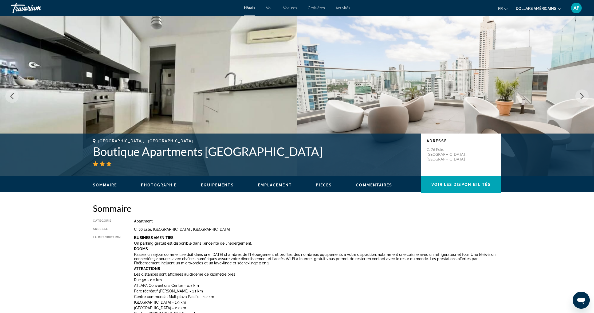
click at [580, 95] on icon "Next image" at bounding box center [582, 96] width 6 height 6
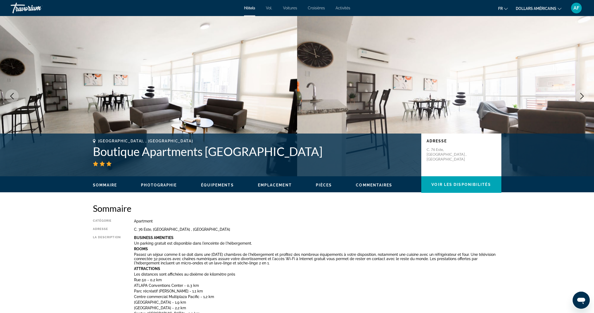
click at [580, 95] on icon "Next image" at bounding box center [582, 96] width 6 height 6
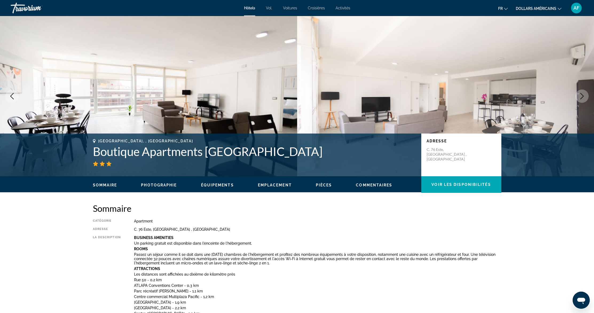
click at [580, 95] on icon "Next image" at bounding box center [582, 96] width 6 height 6
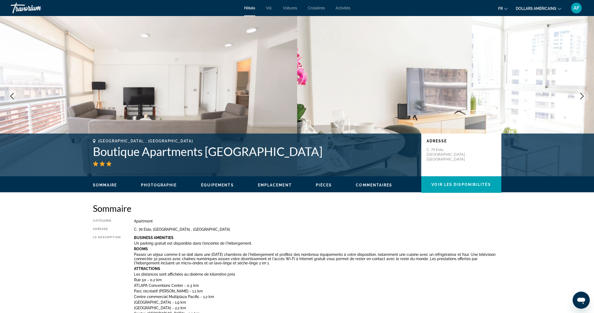
click at [580, 95] on icon "Next image" at bounding box center [582, 96] width 6 height 6
